Goal: Find contact information: Find contact information

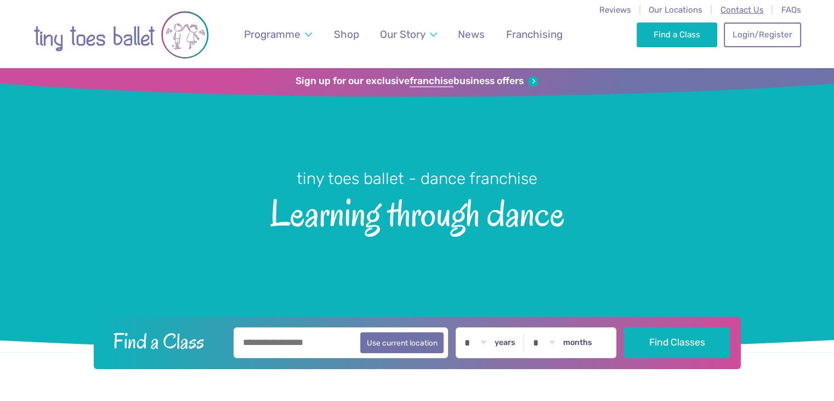
click at [735, 12] on span "Contact Us" at bounding box center [741, 10] width 43 height 10
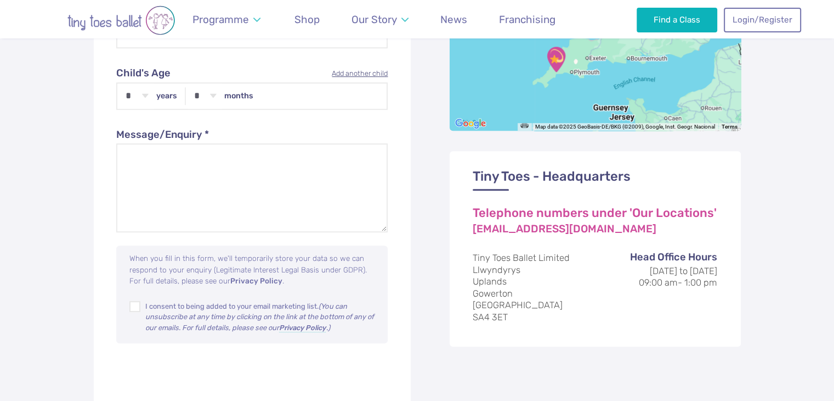
scroll to position [639, 0]
drag, startPoint x: 522, startPoint y: 321, endPoint x: 471, endPoint y: 251, distance: 87.1
click at [471, 251] on div "Tiny Toes - Headquarters Telephone numbers under 'Our Locations' [EMAIL_ADDRESS…" at bounding box center [595, 247] width 291 height 195
click at [573, 300] on address "Tiny Toes Ballet Limited Llwyndyrys [GEOGRAPHIC_DATA]" at bounding box center [595, 286] width 245 height 71
drag, startPoint x: 512, startPoint y: 321, endPoint x: 473, endPoint y: 256, distance: 75.6
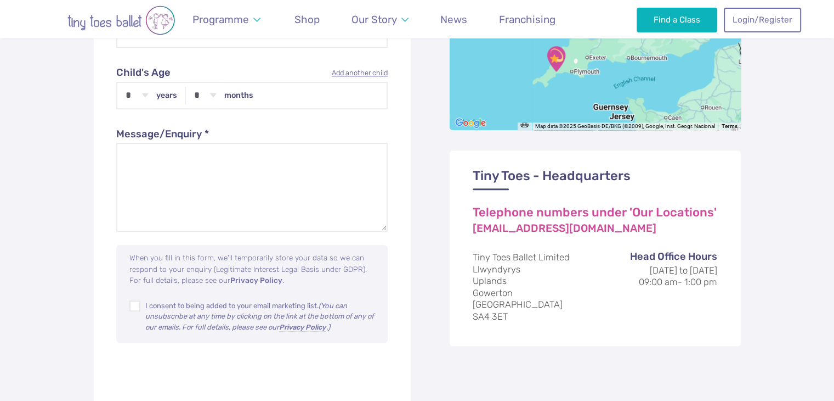
click at [473, 256] on address "Tiny Toes Ballet Limited Llwyndyrys [GEOGRAPHIC_DATA]" at bounding box center [595, 286] width 245 height 71
copy address "Tiny Toes Ballet Limited Llwyndyrys [GEOGRAPHIC_DATA]"
